Goal: Information Seeking & Learning: Learn about a topic

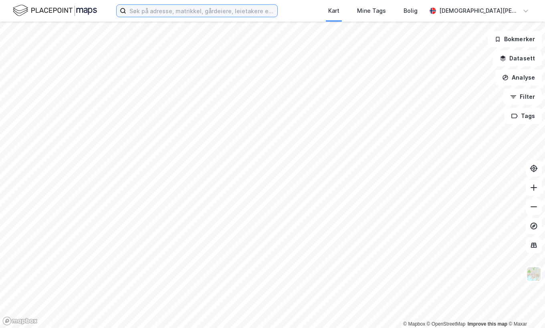
click at [152, 15] on input at bounding box center [201, 11] width 151 height 12
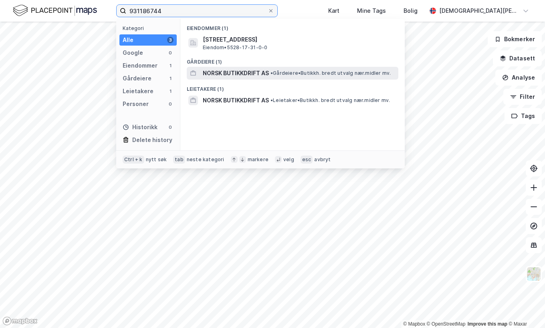
type input "931186744"
click at [240, 72] on span "NORSK BUTIKKDRIFT AS" at bounding box center [236, 73] width 66 height 10
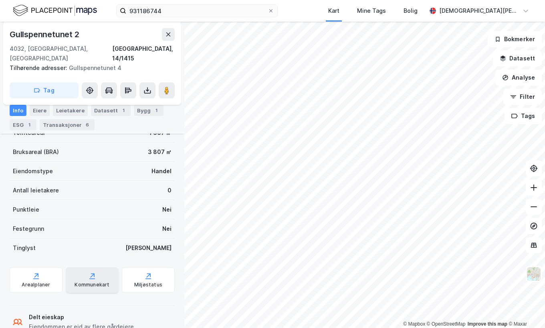
scroll to position [200, 0]
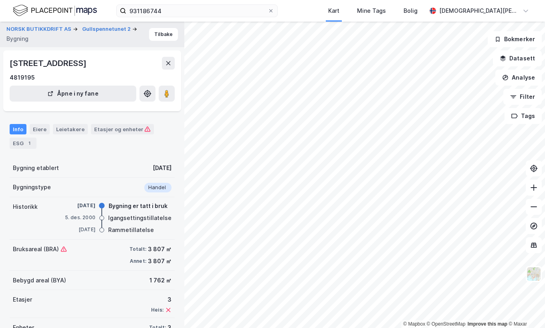
scroll to position [31, 0]
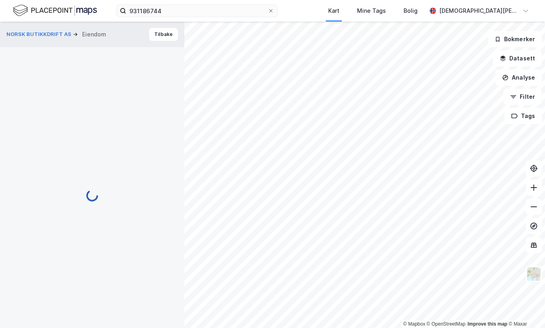
scroll to position [31, 0]
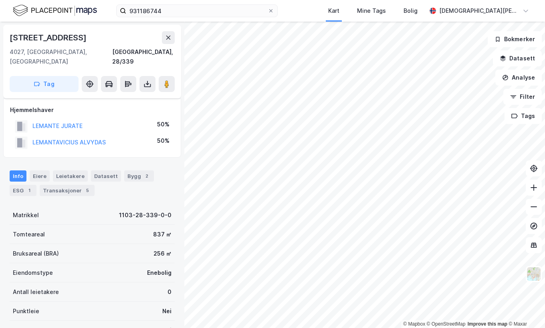
scroll to position [31, 0]
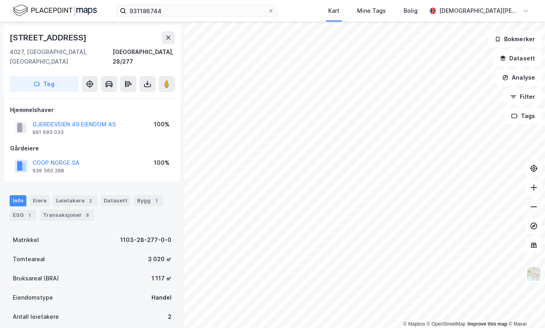
click at [534, 213] on button at bounding box center [533, 207] width 16 height 16
click at [534, 210] on icon at bounding box center [533, 207] width 8 height 8
click at [0, 0] on button "COOP NORGE SA" at bounding box center [0, 0] width 0 height 0
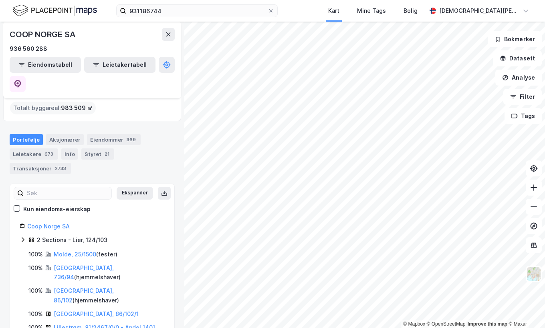
scroll to position [80, 0]
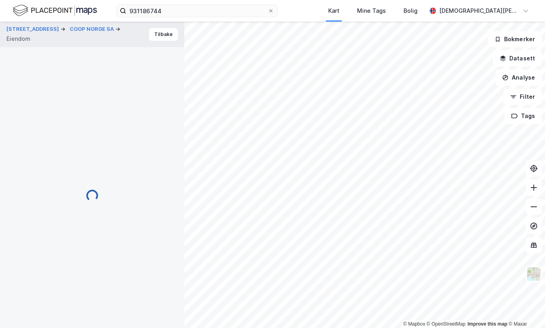
scroll to position [1, 0]
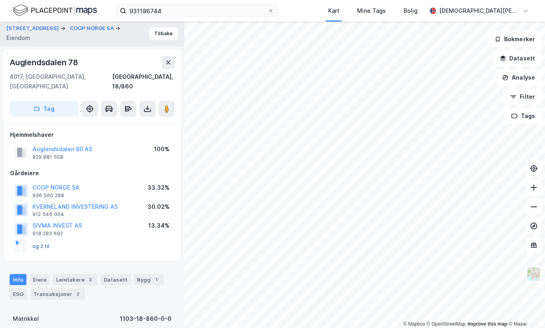
click at [0, 0] on button "og 2 til" at bounding box center [0, 0] width 0 height 0
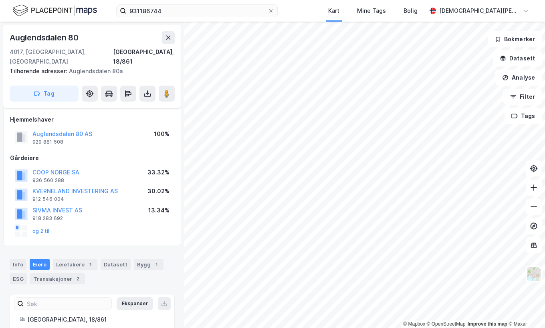
scroll to position [39, 0]
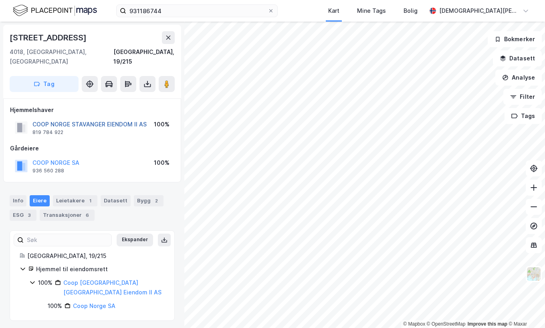
click at [0, 0] on button "COOP NORGE STAVANGER EIENDOM II AS" at bounding box center [0, 0] width 0 height 0
